Goal: Task Accomplishment & Management: Manage account settings

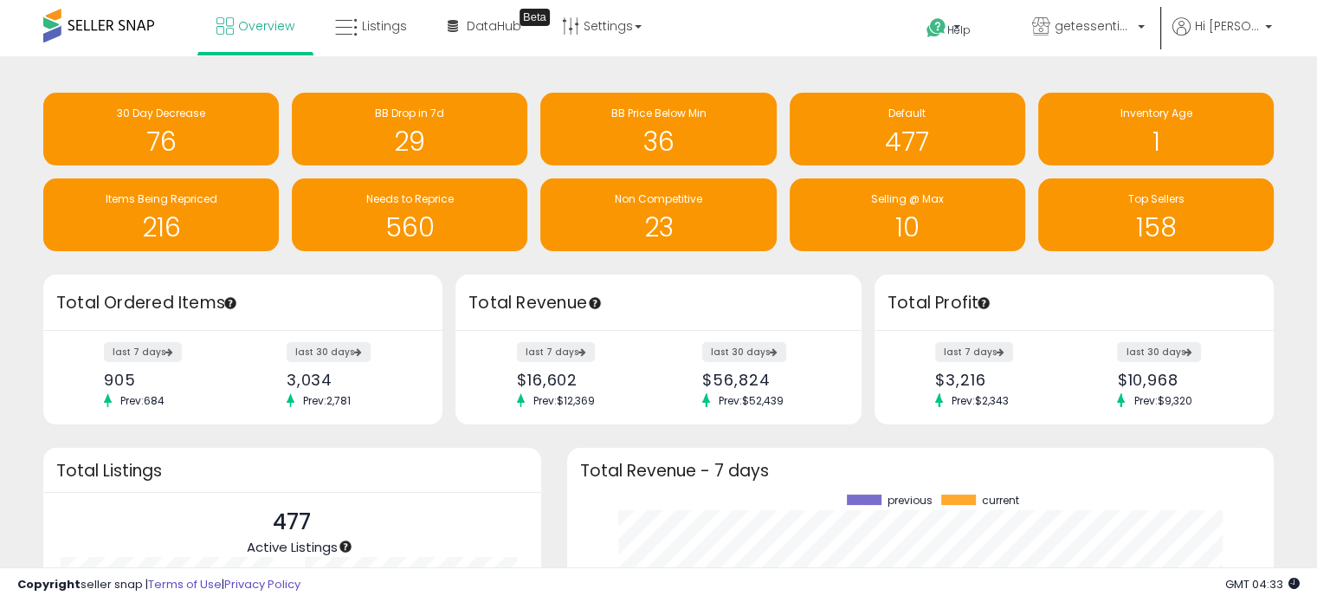
scroll to position [240, 672]
click at [374, 45] on link "Listings" at bounding box center [371, 26] width 98 height 52
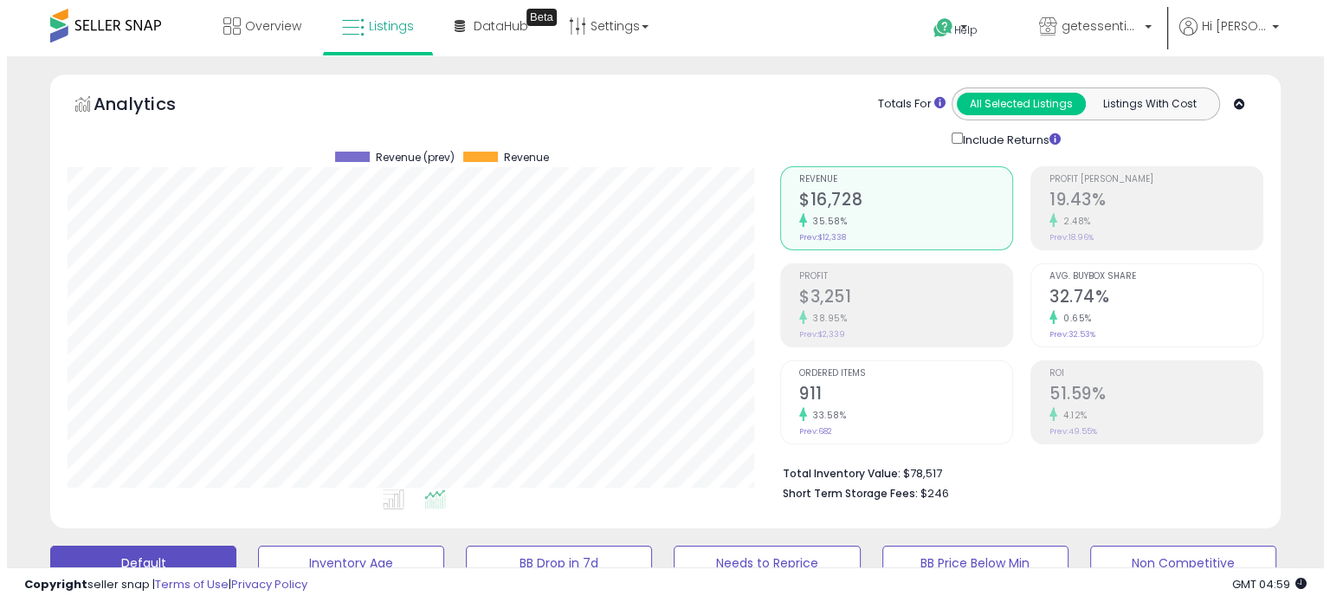
scroll to position [433, 0]
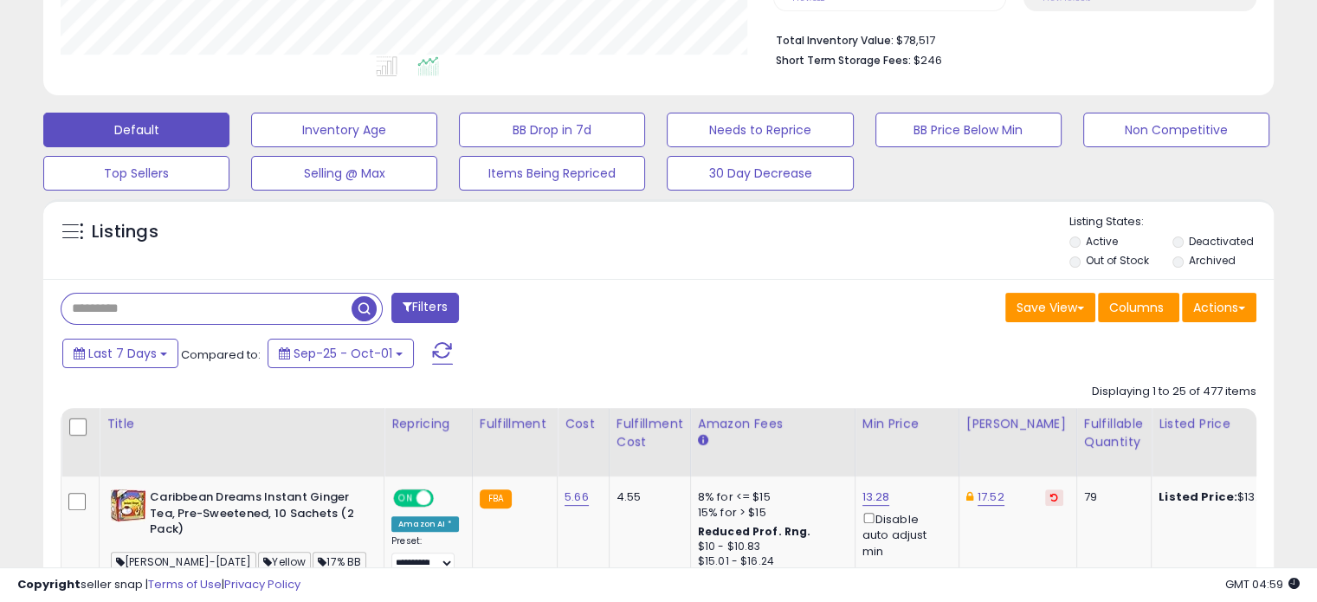
click at [188, 310] on input "text" at bounding box center [206, 308] width 290 height 30
paste input "**********"
type input "**********"
click at [370, 306] on span "button" at bounding box center [363, 308] width 25 height 25
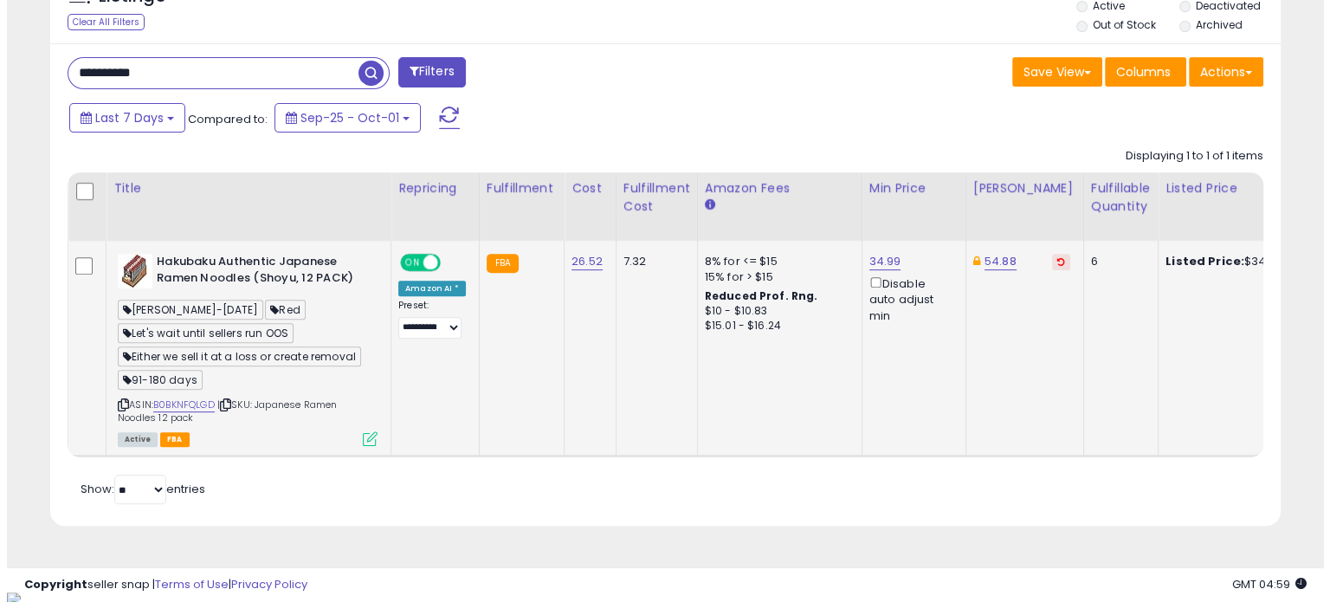
scroll to position [354, 712]
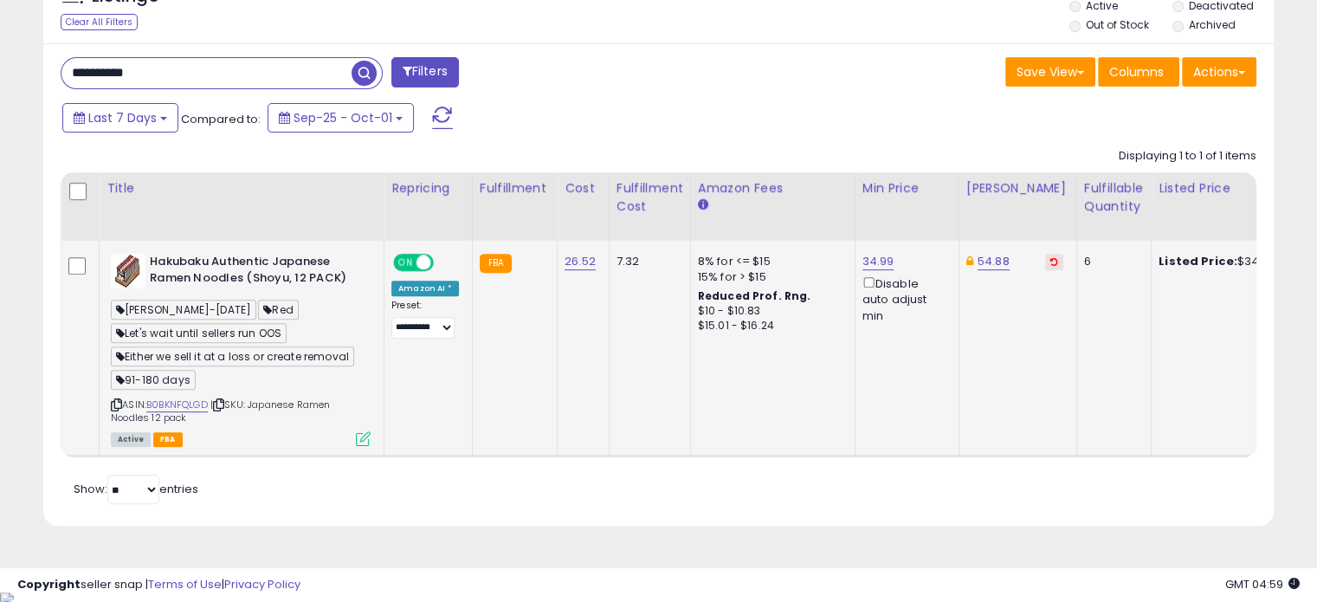
click at [360, 435] on icon at bounding box center [363, 438] width 15 height 15
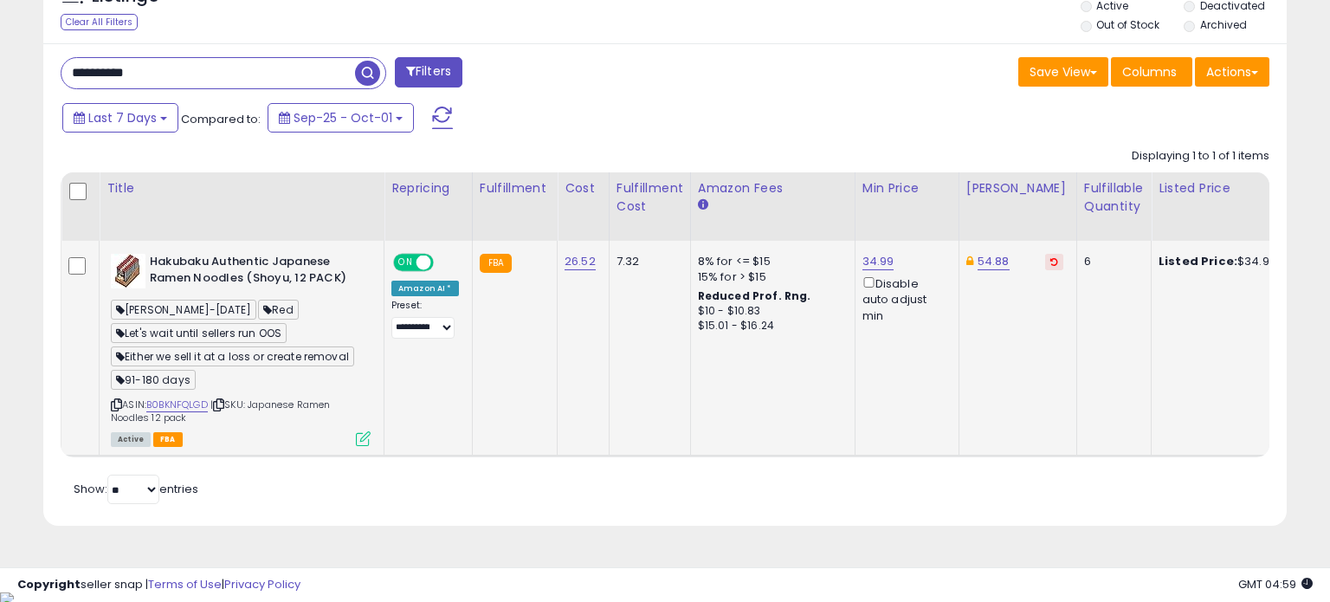
scroll to position [354, 720]
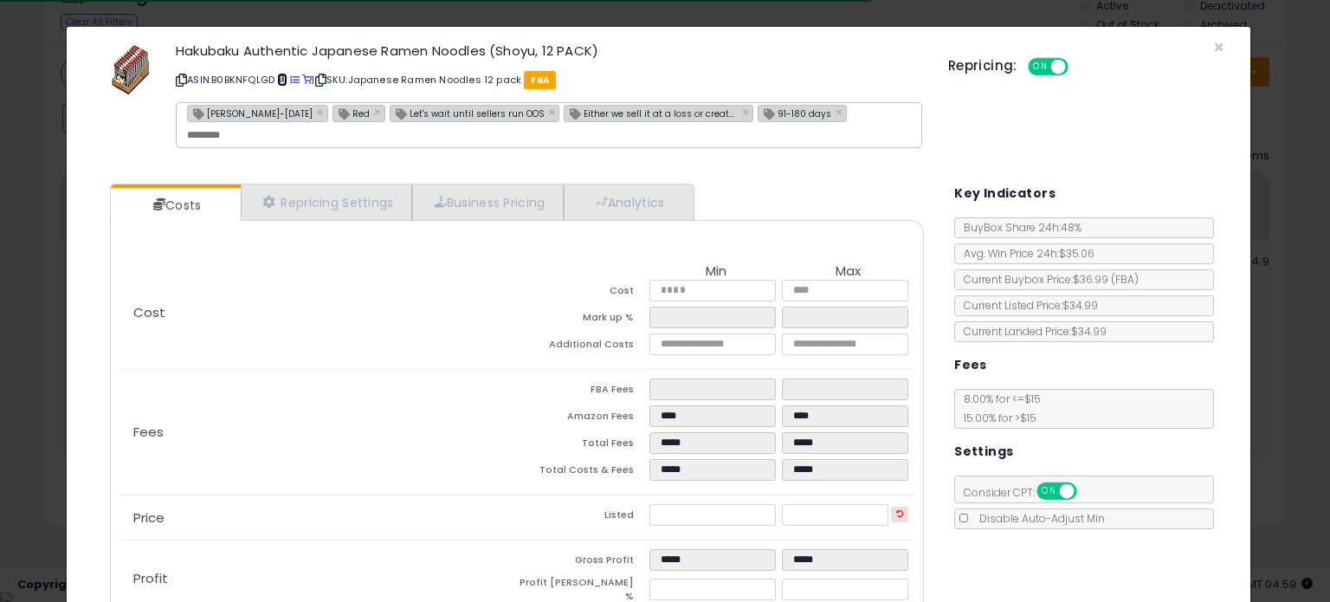
click at [285, 77] on span at bounding box center [282, 80] width 10 height 10
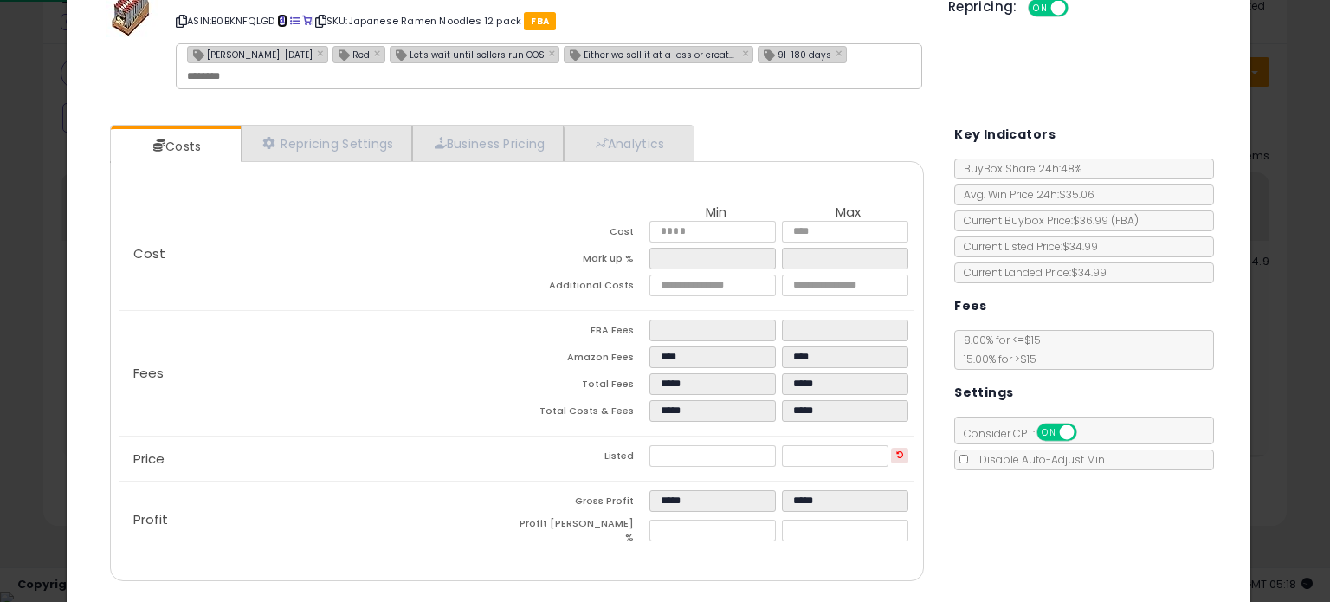
scroll to position [109, 0]
